Goal: Find specific page/section: Find specific page/section

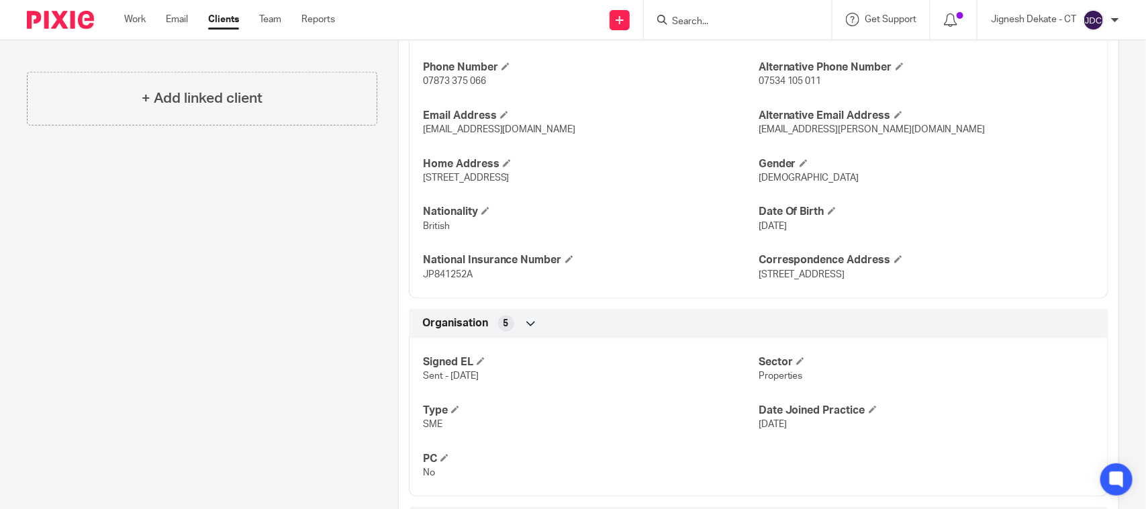
scroll to position [545, 0]
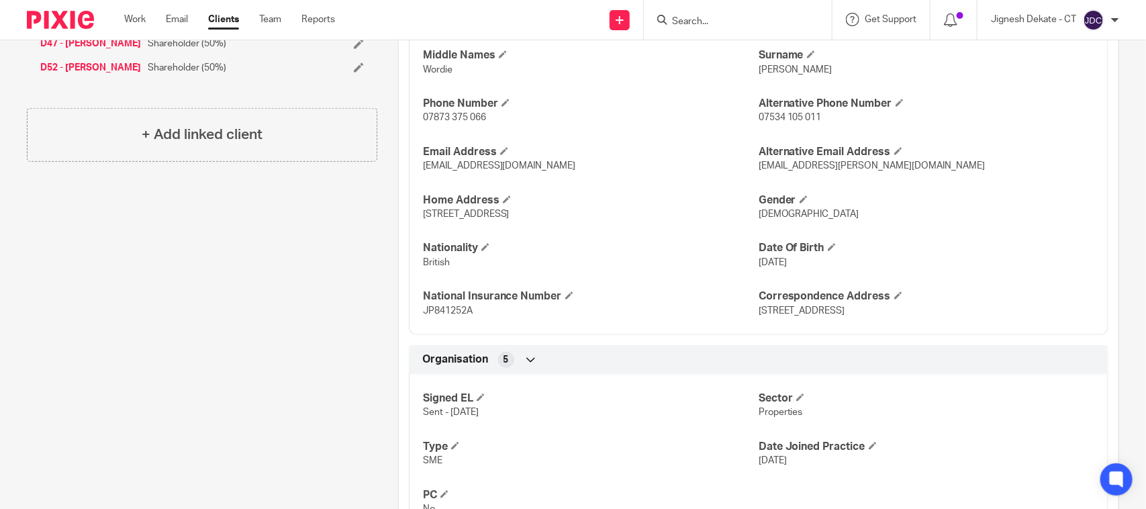
click at [695, 20] on input "Search" at bounding box center [731, 22] width 121 height 12
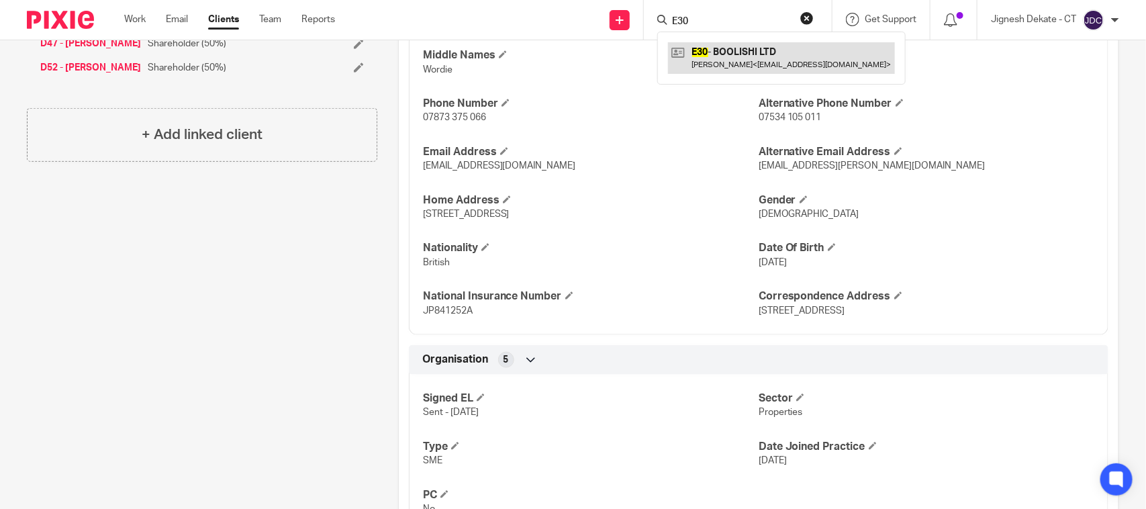
type input "E30"
click at [253, 286] on div "Client contacts Derick Dickson (Financial Adjudicator) 07873 375 066 derick_dic…" at bounding box center [191, 333] width 371 height 1471
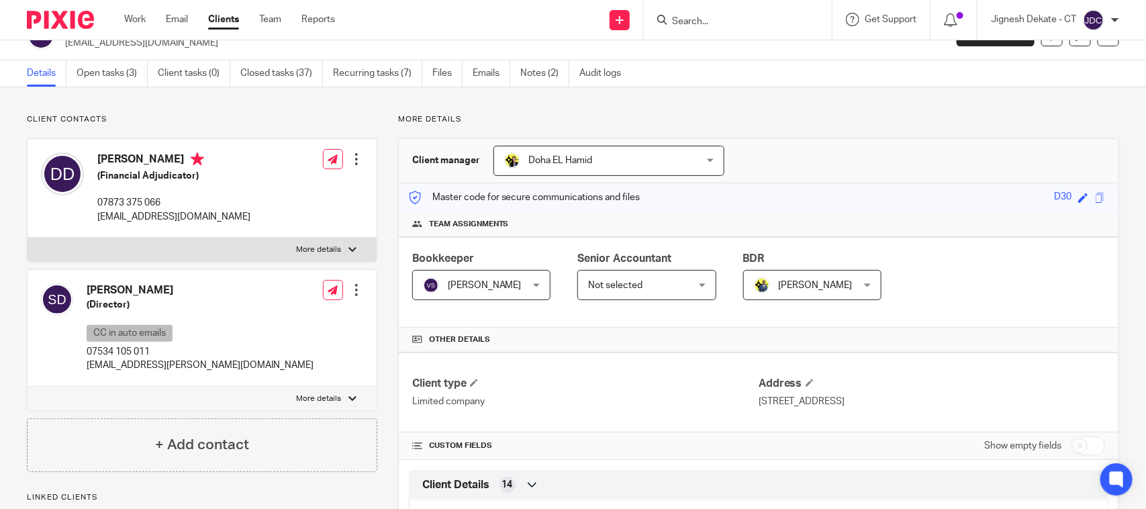
scroll to position [0, 0]
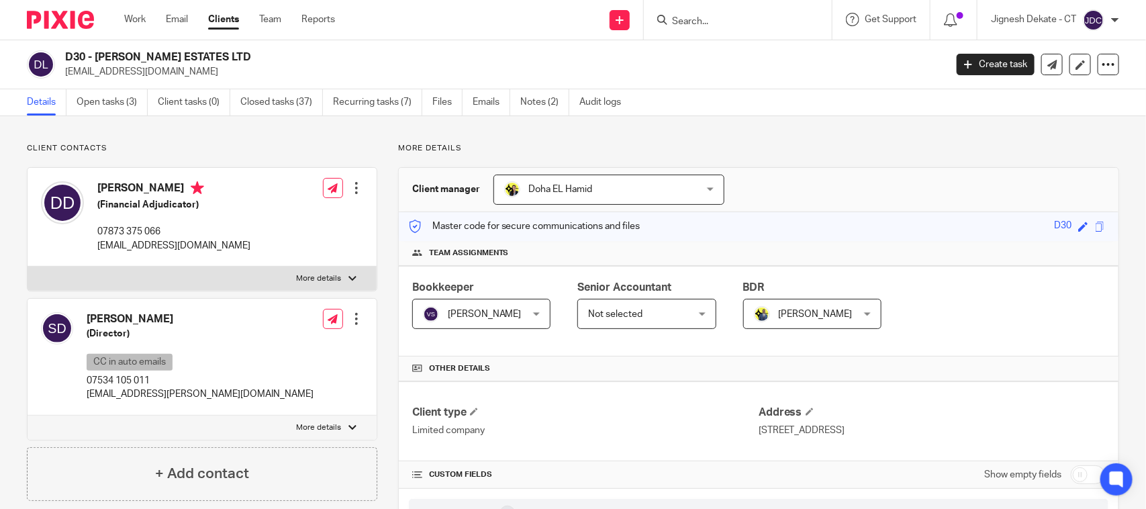
click at [715, 21] on input "Search" at bounding box center [731, 22] width 121 height 12
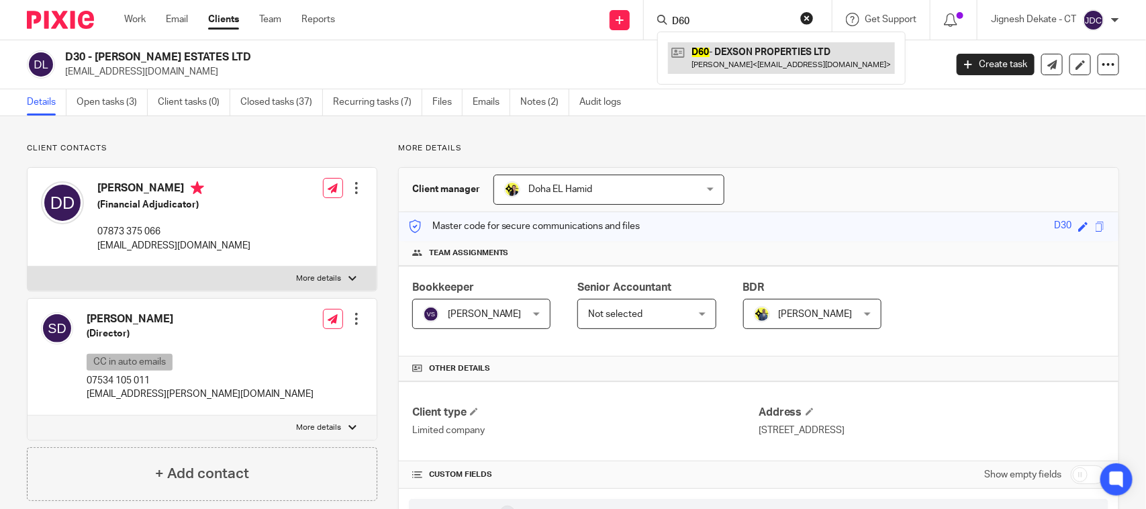
type input "D60"
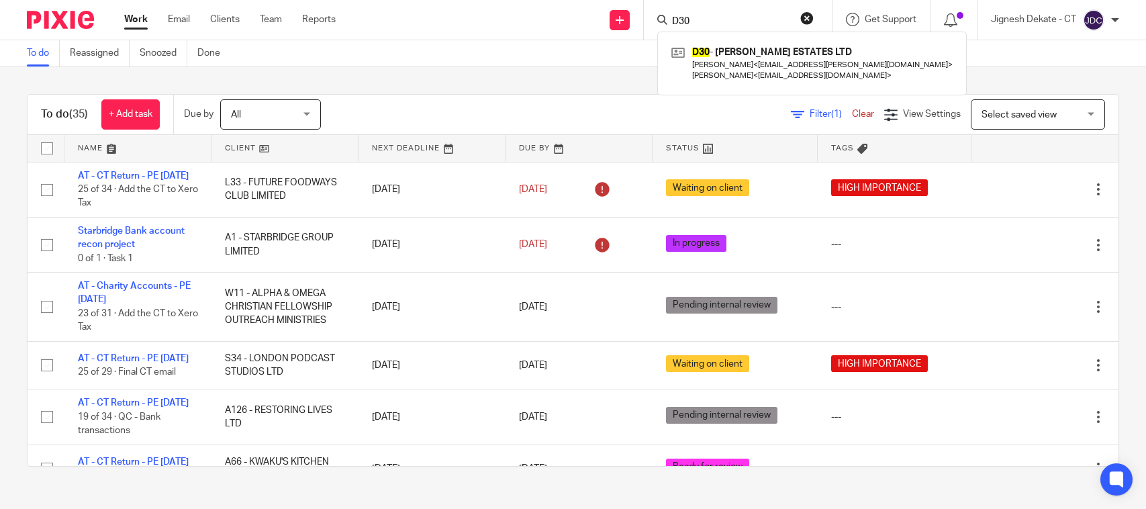
click at [558, 89] on div "To do (35) + Add task Due by All All Today Tomorrow This week Next week This mo…" at bounding box center [573, 280] width 1146 height 426
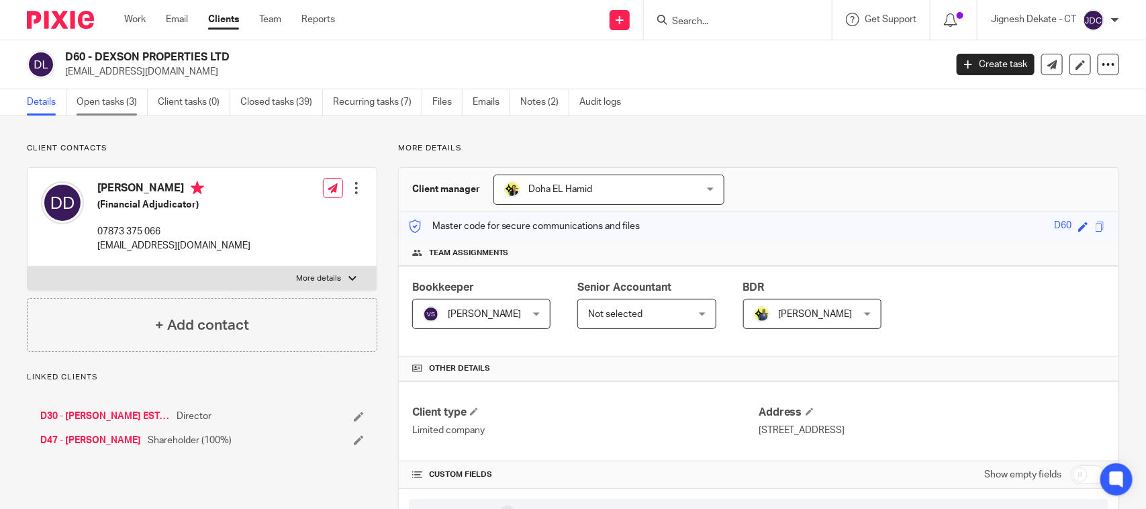
click at [95, 105] on link "Open tasks (3)" at bounding box center [112, 102] width 71 height 26
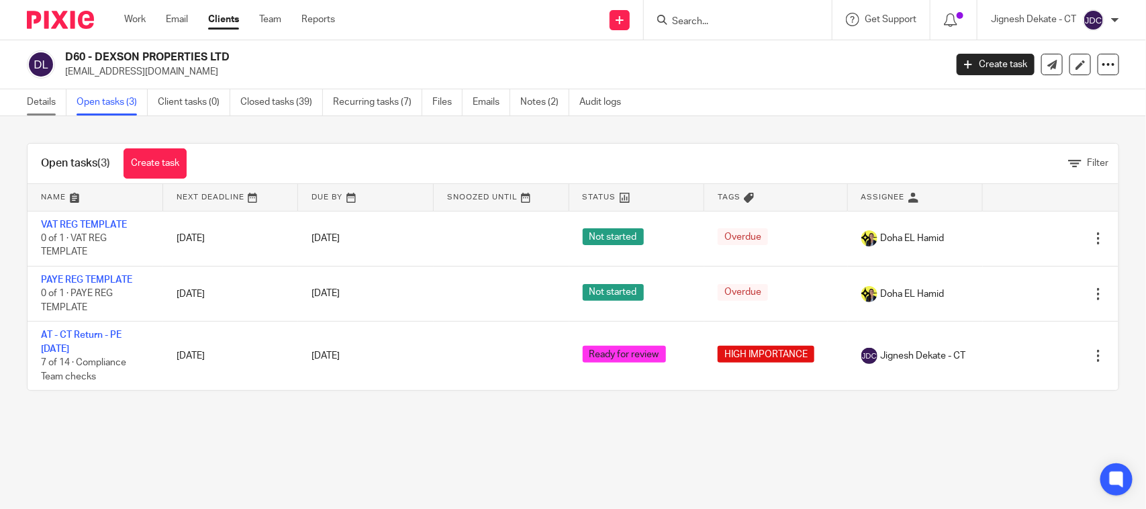
click at [28, 105] on link "Details" at bounding box center [47, 102] width 40 height 26
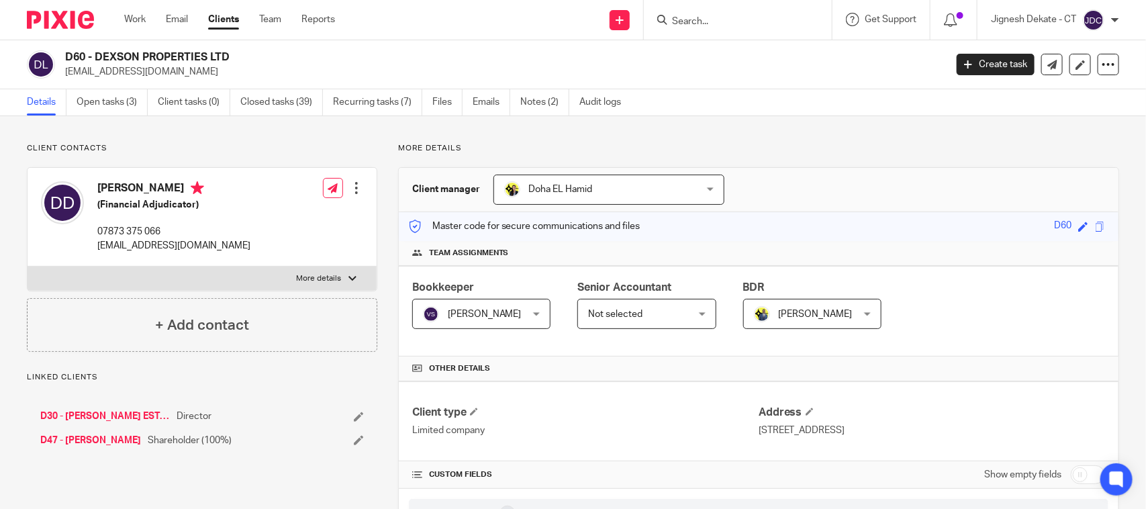
drag, startPoint x: 0, startPoint y: 0, endPoint x: 173, endPoint y: 193, distance: 259.6
click at [173, 193] on h4 "[PERSON_NAME]" at bounding box center [173, 189] width 153 height 17
copy h4 "[PERSON_NAME]"
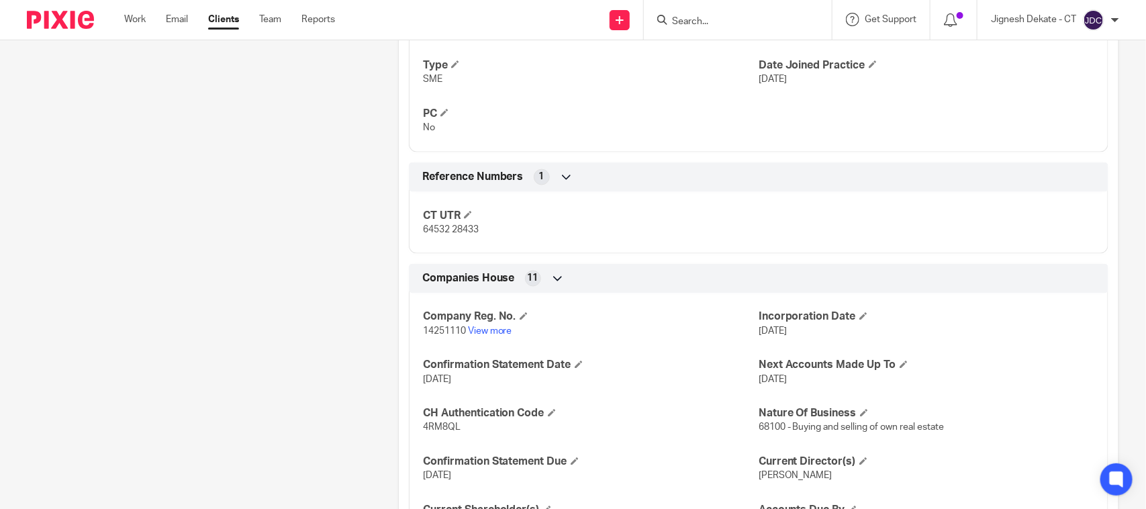
scroll to position [923, 0]
